Goal: Information Seeking & Learning: Stay updated

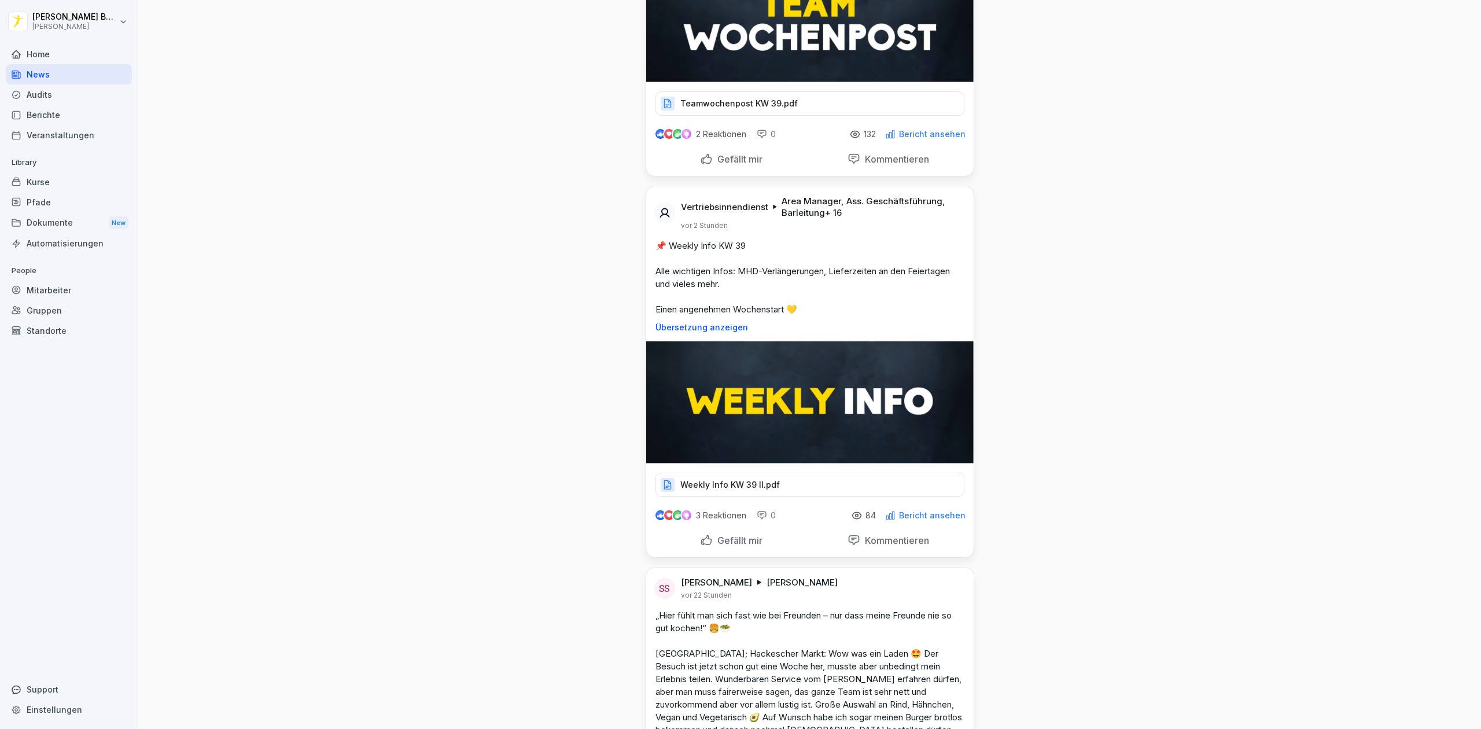
scroll to position [233, 0]
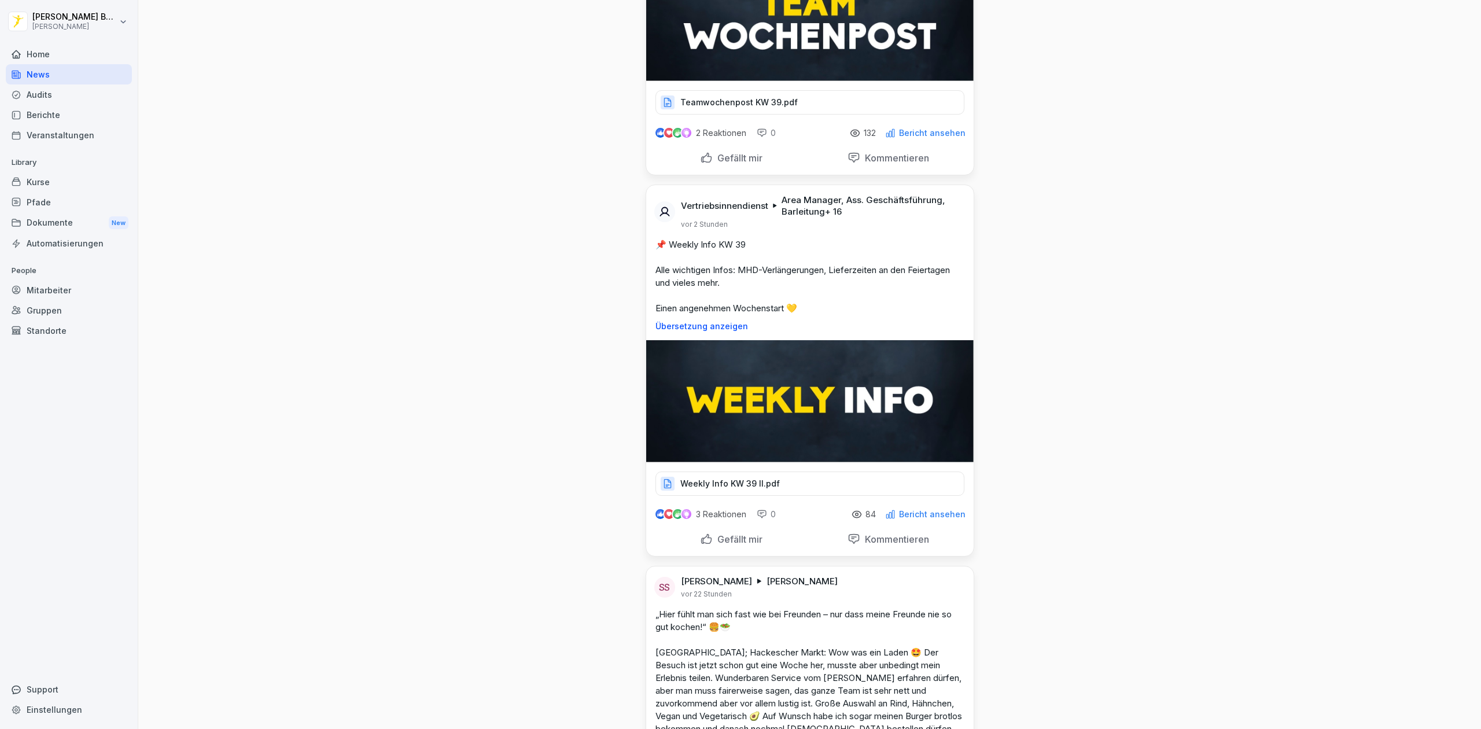
click at [713, 475] on div "Weekly Info KW 39 II.pdf" at bounding box center [809, 483] width 309 height 24
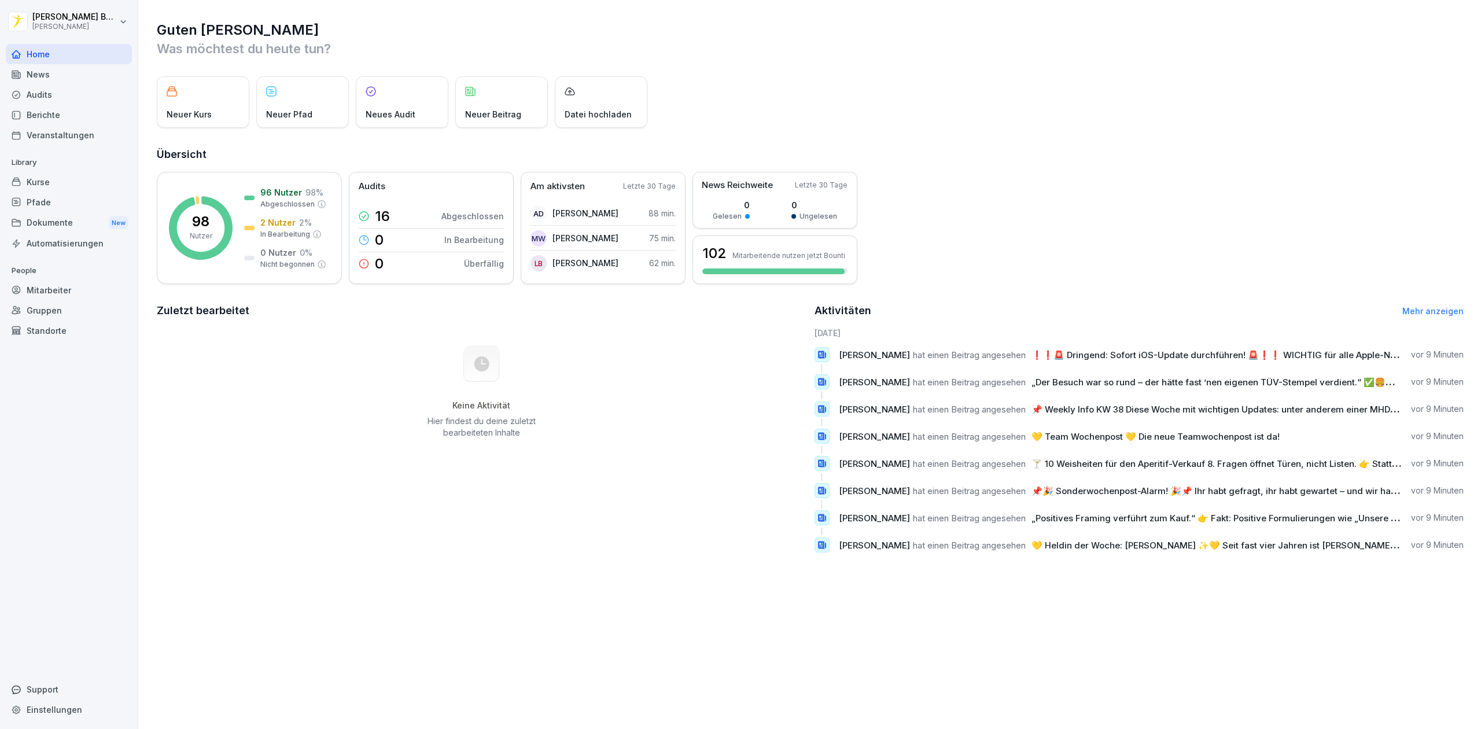
click at [58, 68] on div "News" at bounding box center [69, 74] width 126 height 20
click at [34, 75] on div "News" at bounding box center [69, 74] width 126 height 20
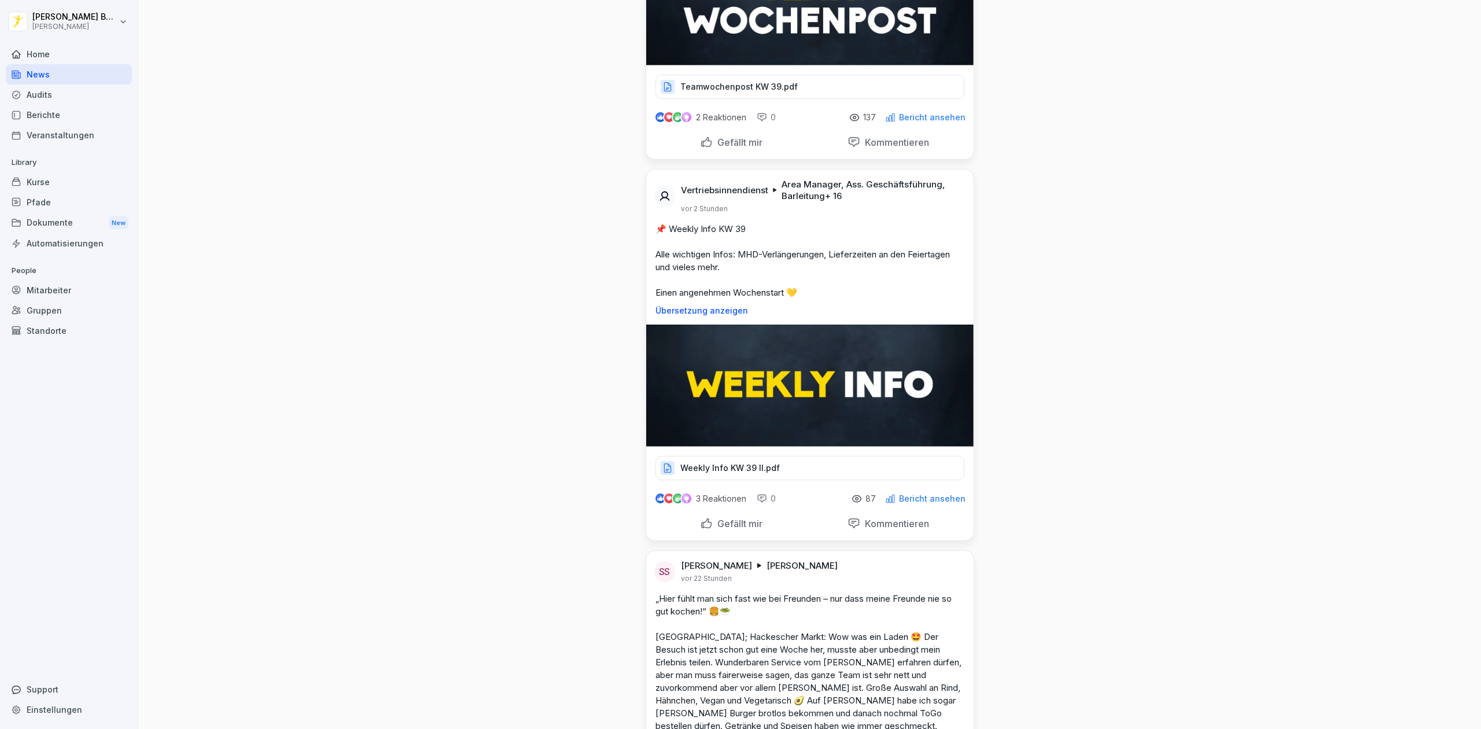
scroll to position [250, 0]
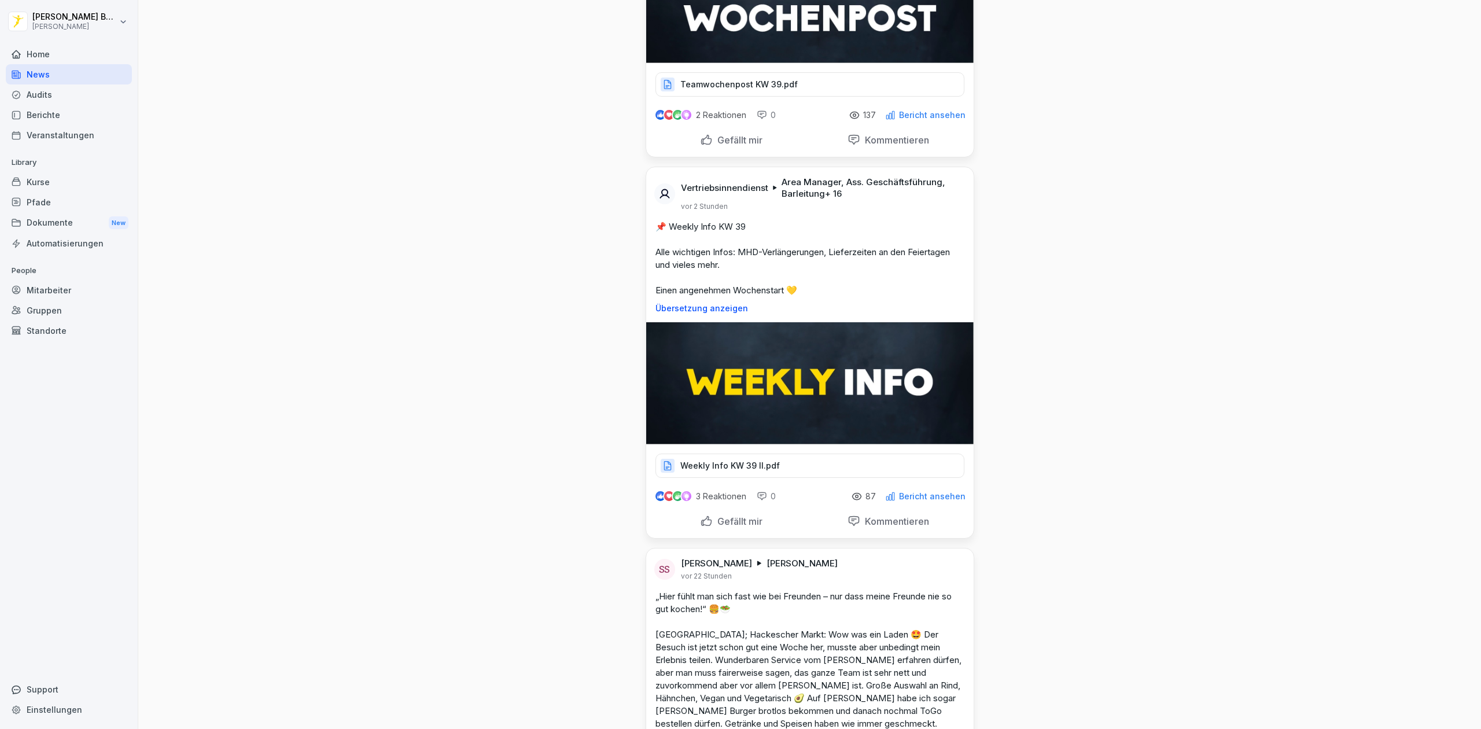
click at [717, 467] on p "Weekly Info KW 39 II.pdf" at bounding box center [729, 466] width 99 height 12
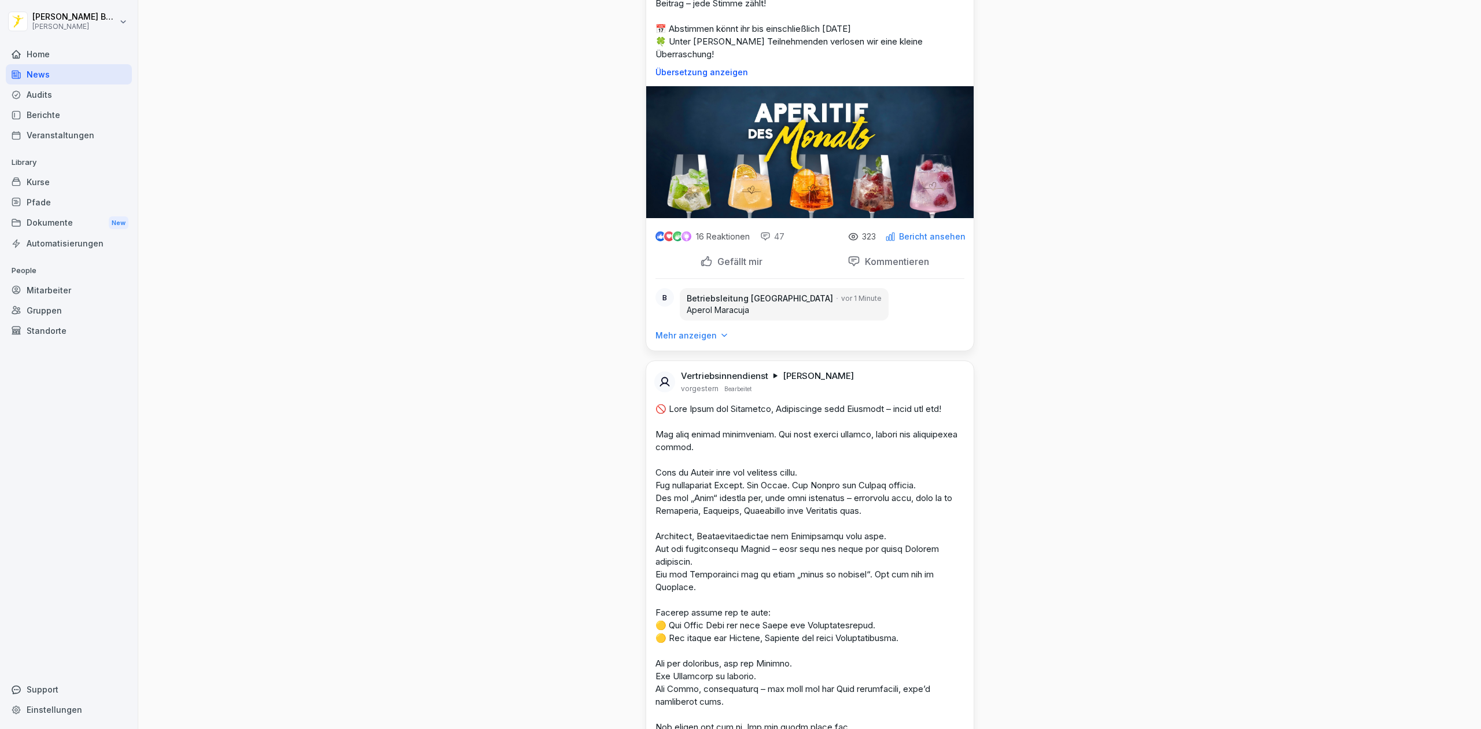
scroll to position [1472, 0]
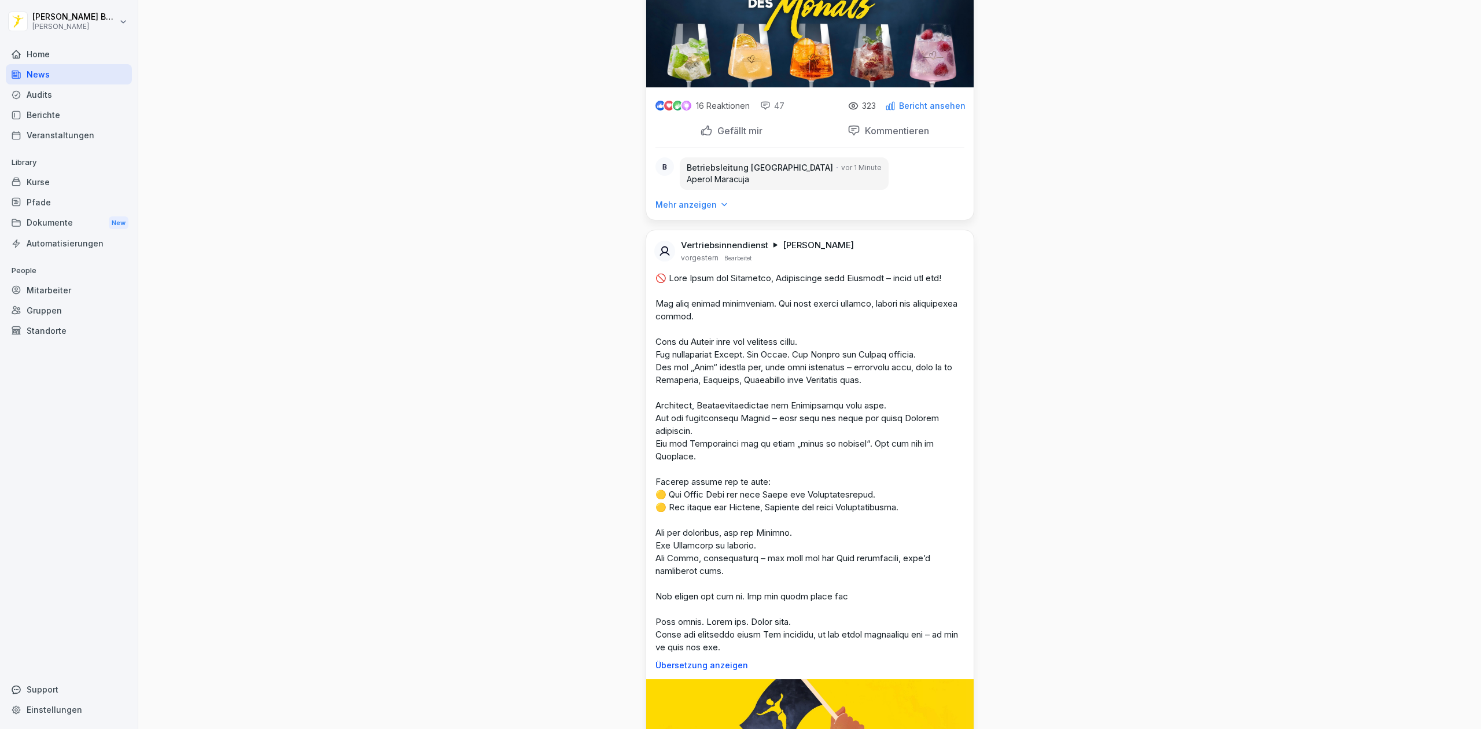
click at [873, 125] on p "Kommentieren" at bounding box center [894, 131] width 69 height 12
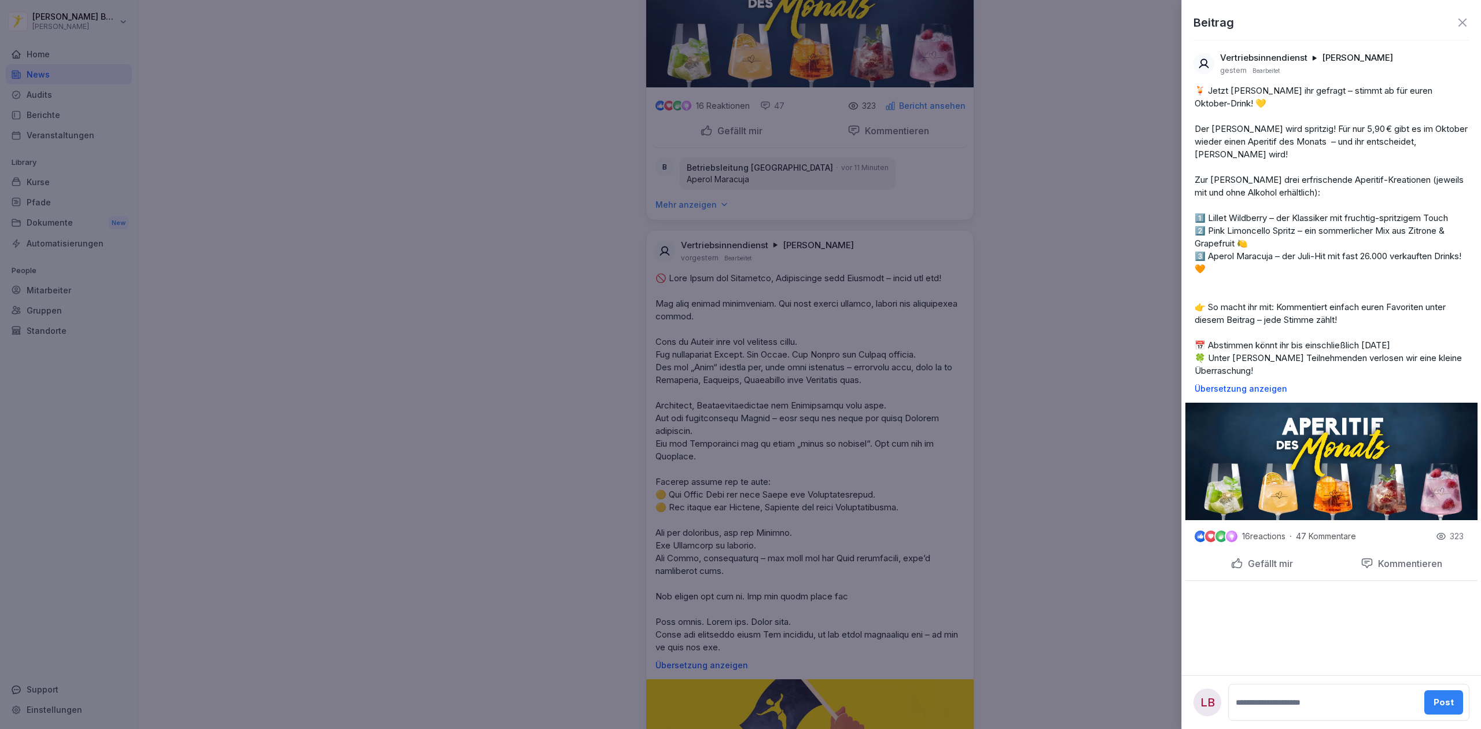
click at [1065, 307] on div at bounding box center [740, 364] width 1481 height 729
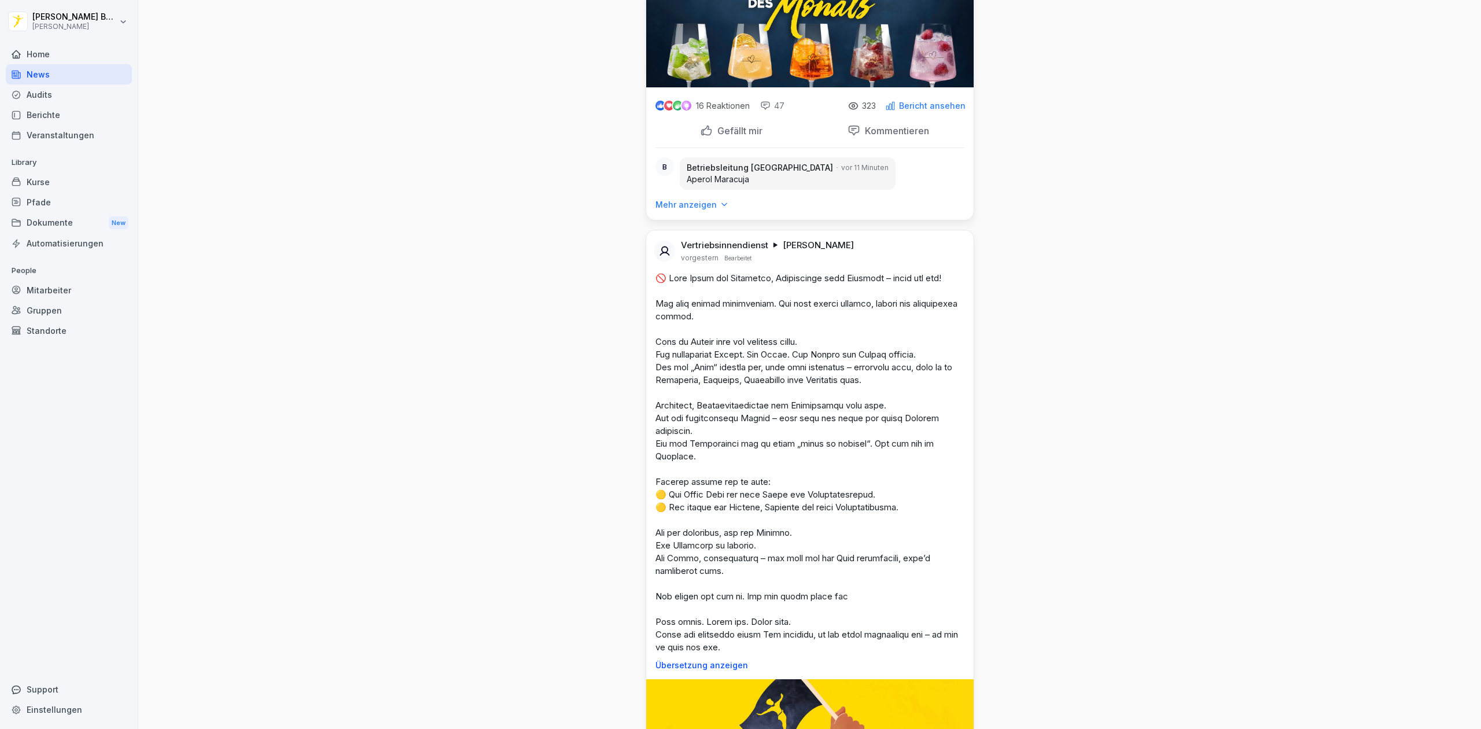
click at [683, 199] on p "Mehr anzeigen" at bounding box center [685, 205] width 61 height 12
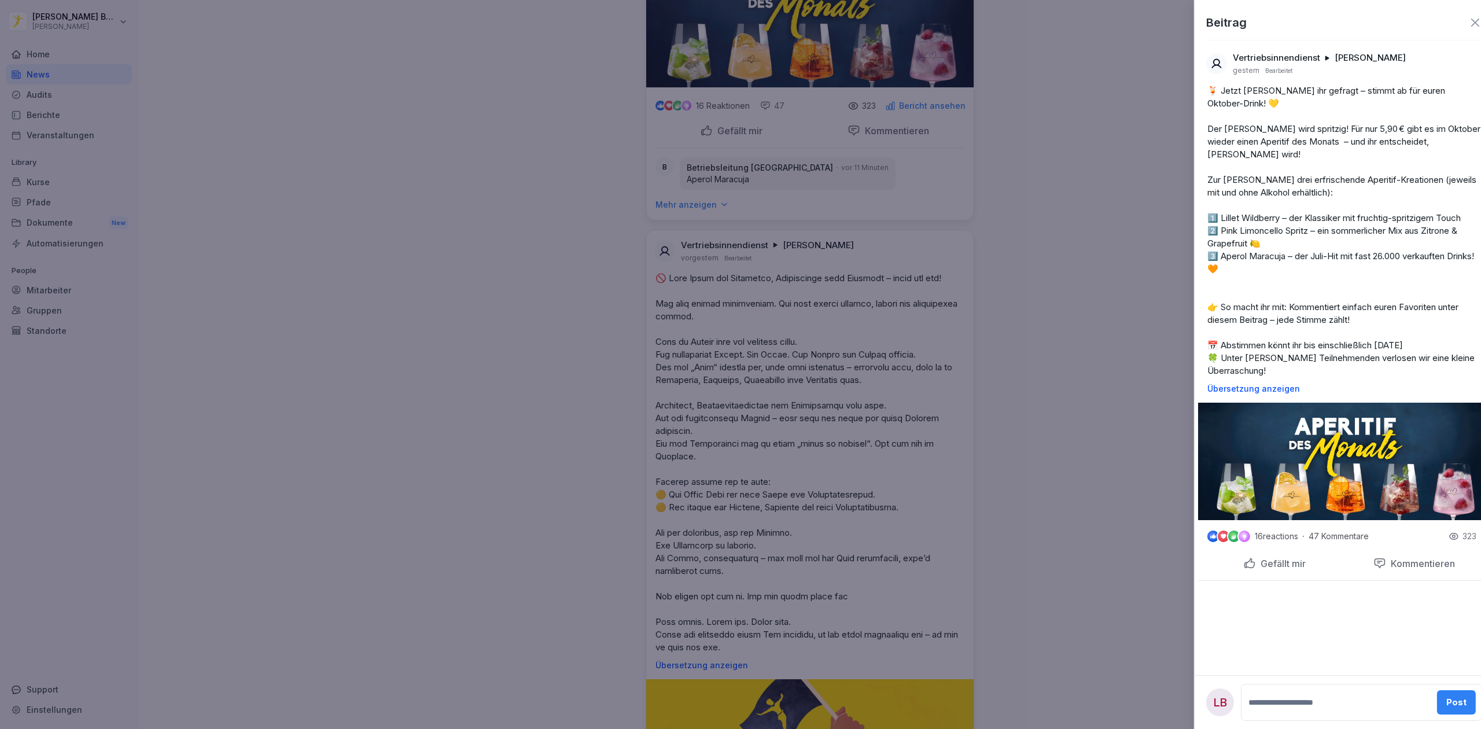
click at [932, 415] on div at bounding box center [740, 364] width 1481 height 729
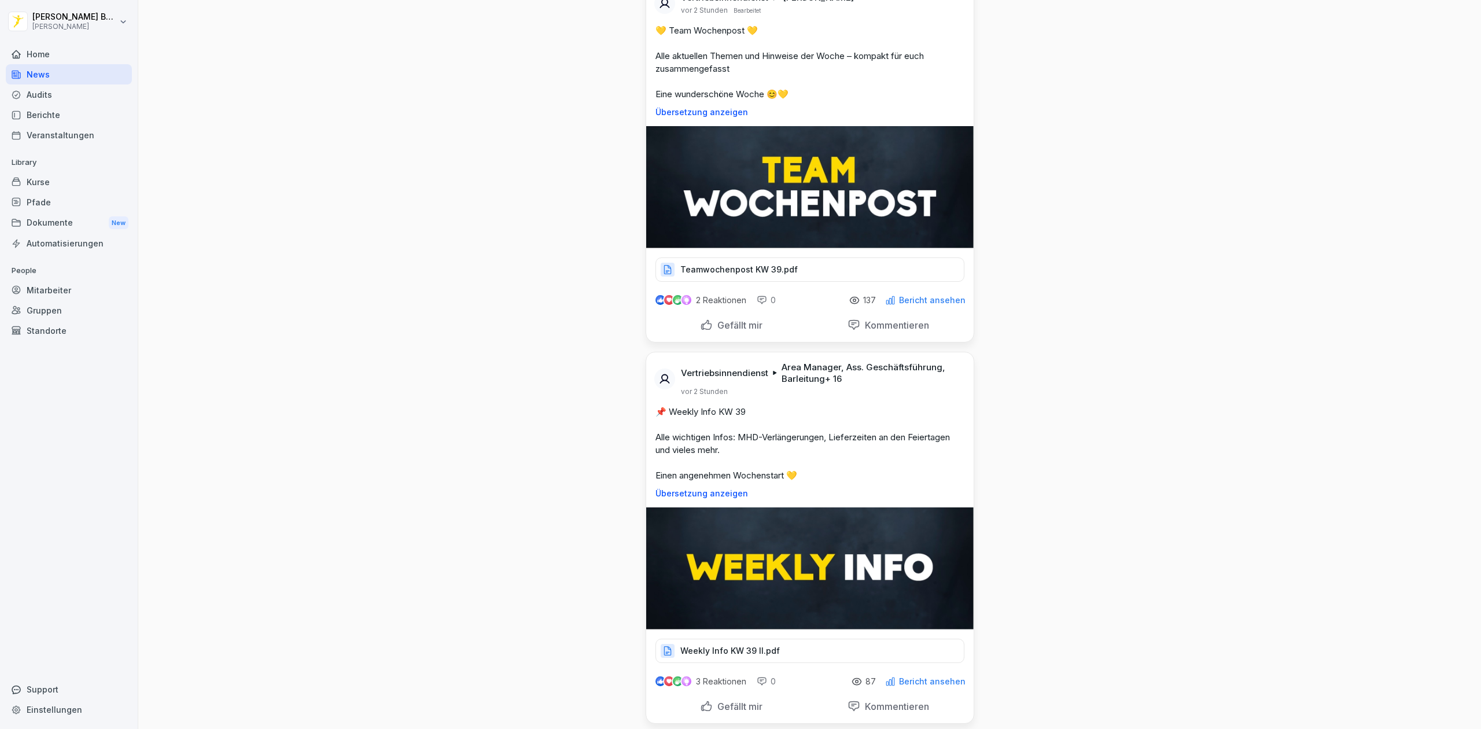
scroll to position [0, 0]
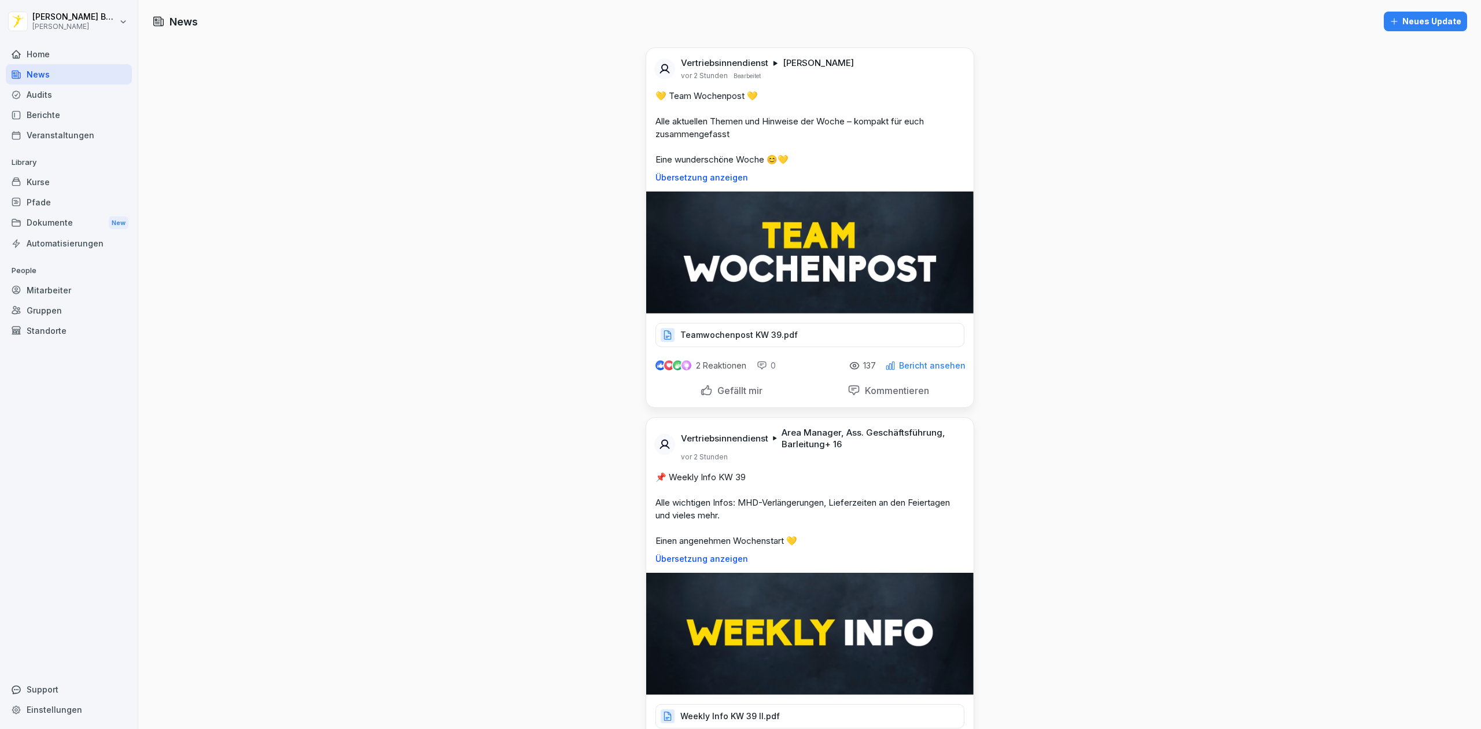
click at [60, 73] on div "News" at bounding box center [69, 74] width 126 height 20
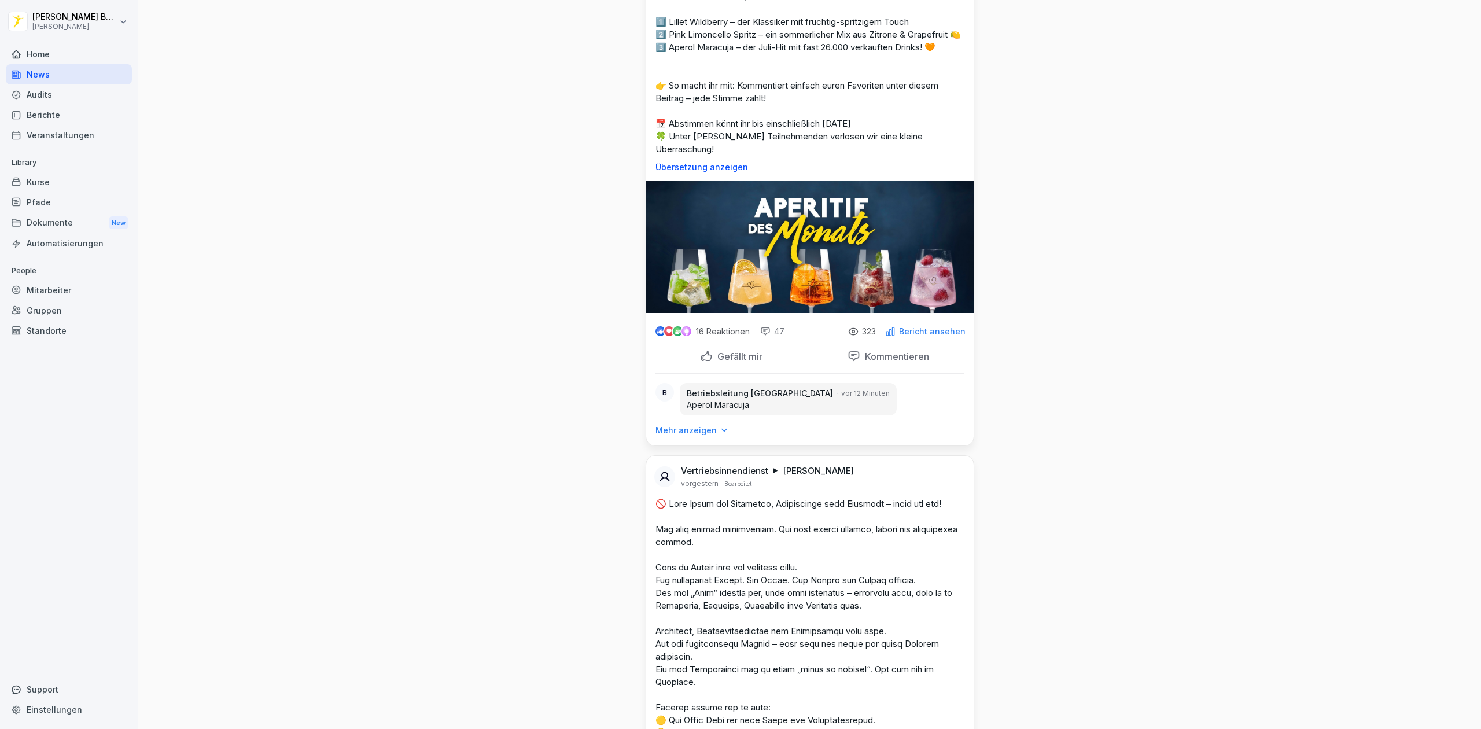
scroll to position [1245, 0]
click at [685, 425] on p "Mehr anzeigen" at bounding box center [685, 431] width 61 height 12
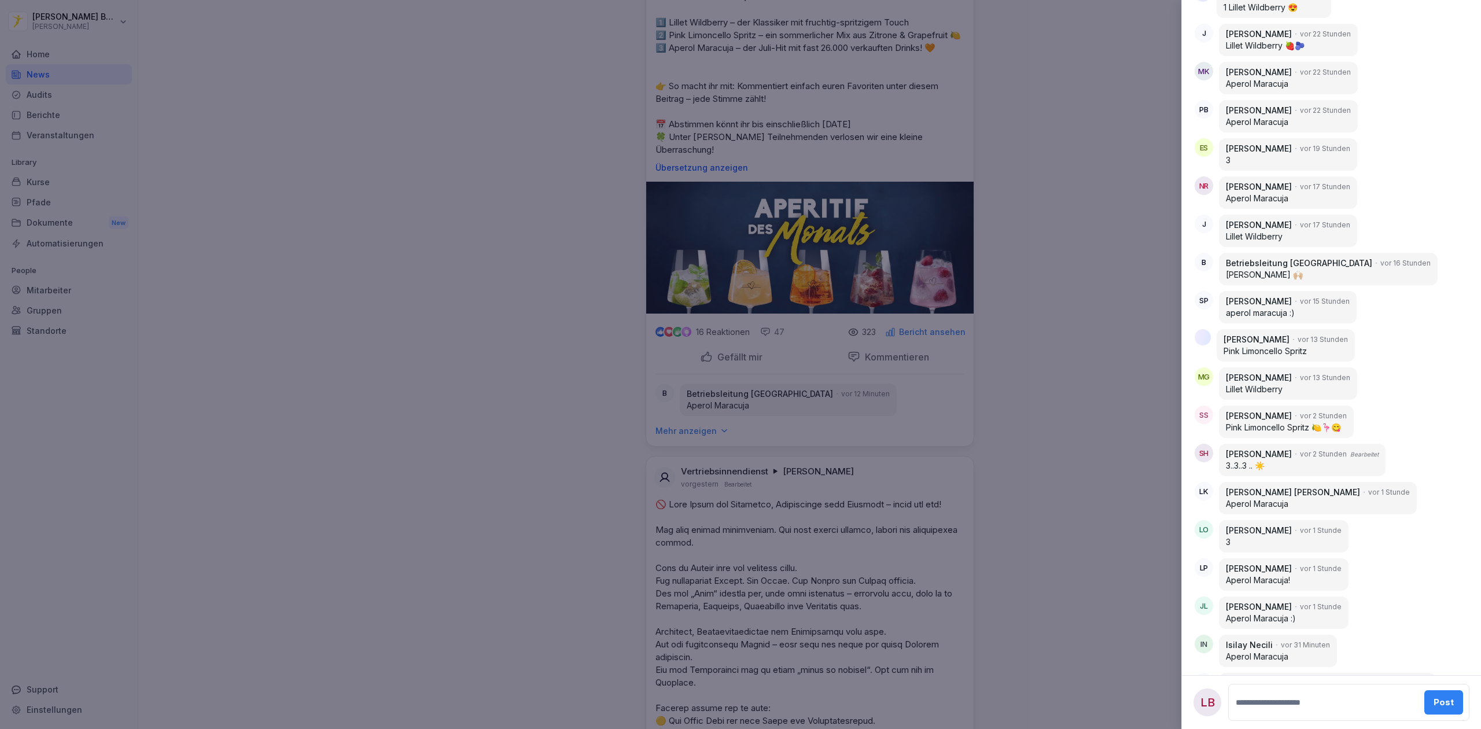
scroll to position [1722, 0]
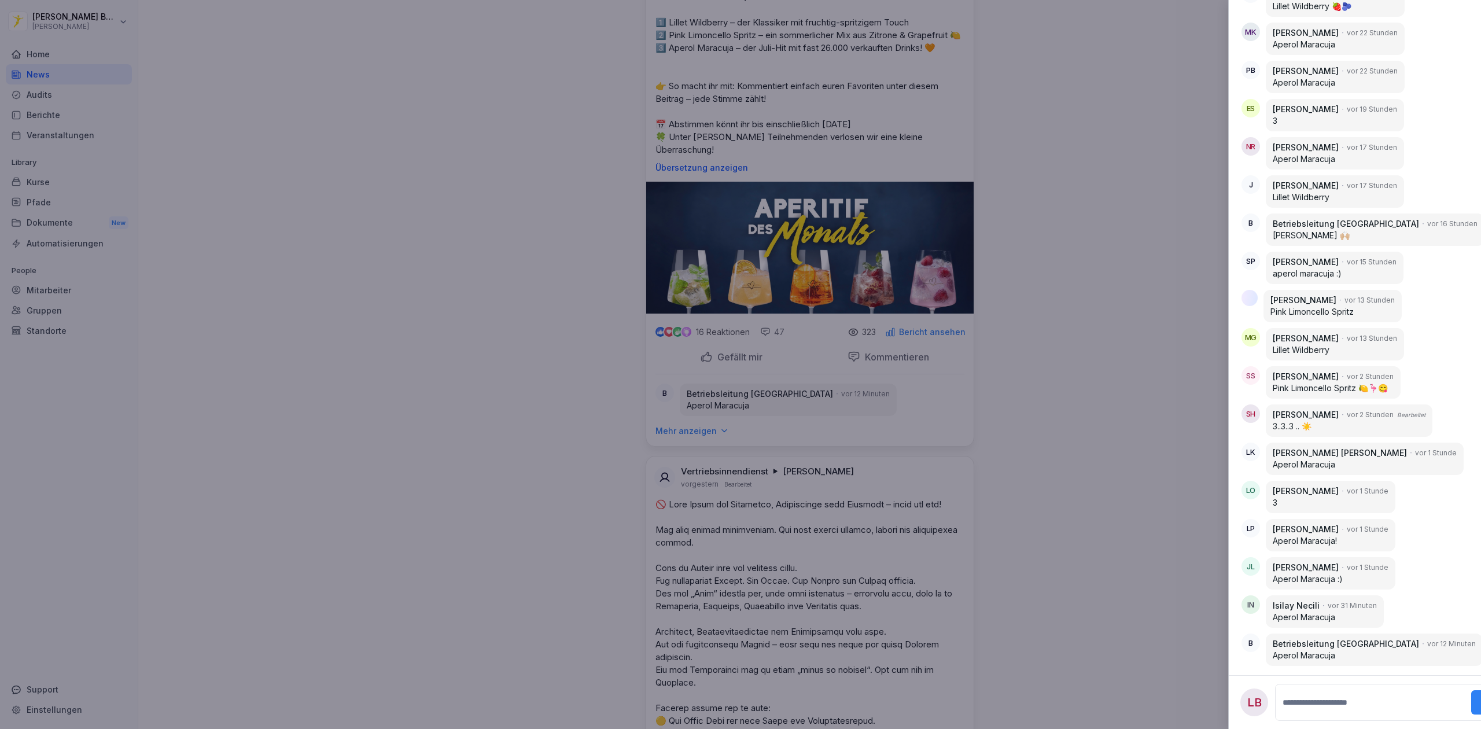
click at [1126, 537] on div at bounding box center [740, 364] width 1481 height 729
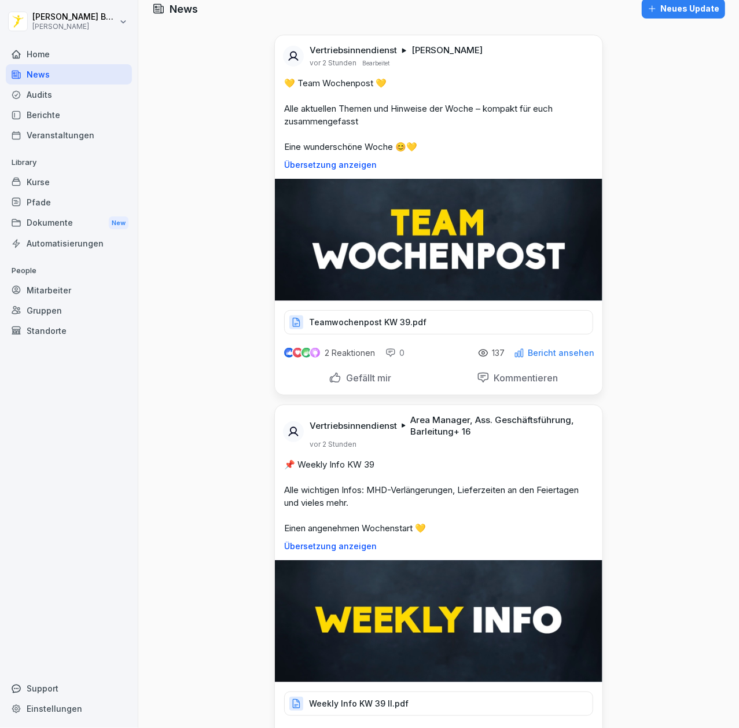
scroll to position [0, 0]
